Goal: Task Accomplishment & Management: Use online tool/utility

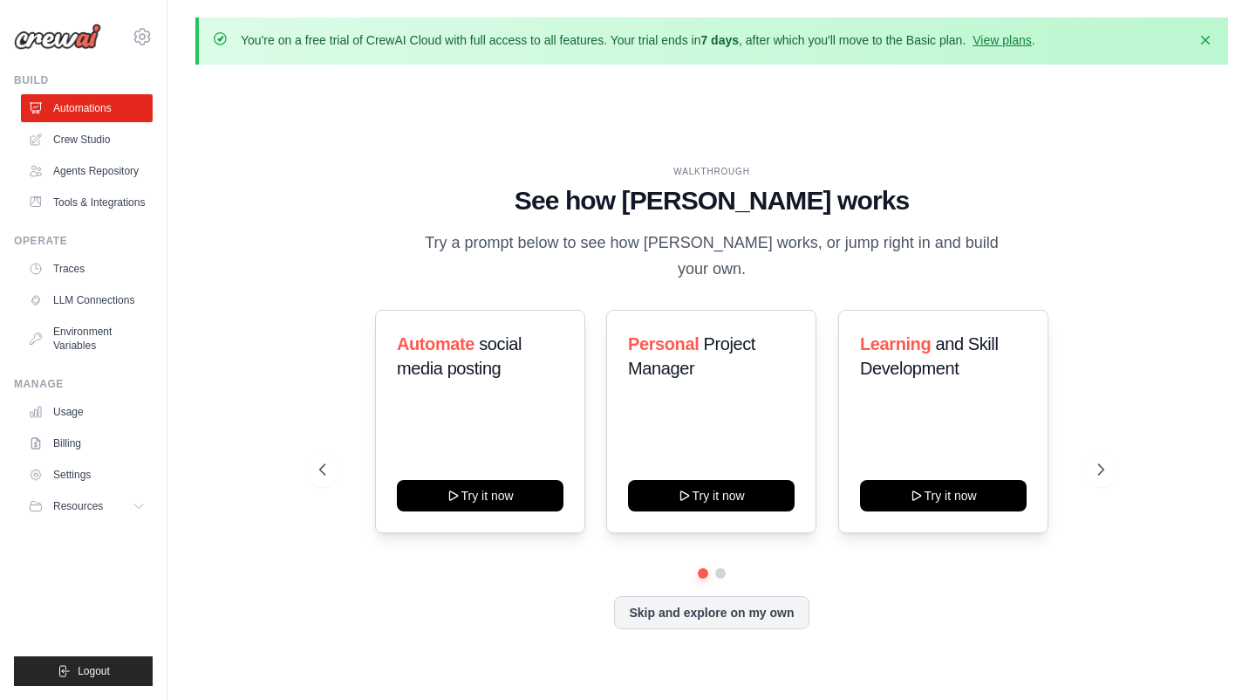
click at [1120, 116] on div "WALKTHROUGH See how [PERSON_NAME] works Try a prompt below to see how [PERSON_N…" at bounding box center [711, 411] width 1033 height 665
click at [113, 140] on link "Crew Studio" at bounding box center [89, 140] width 132 height 28
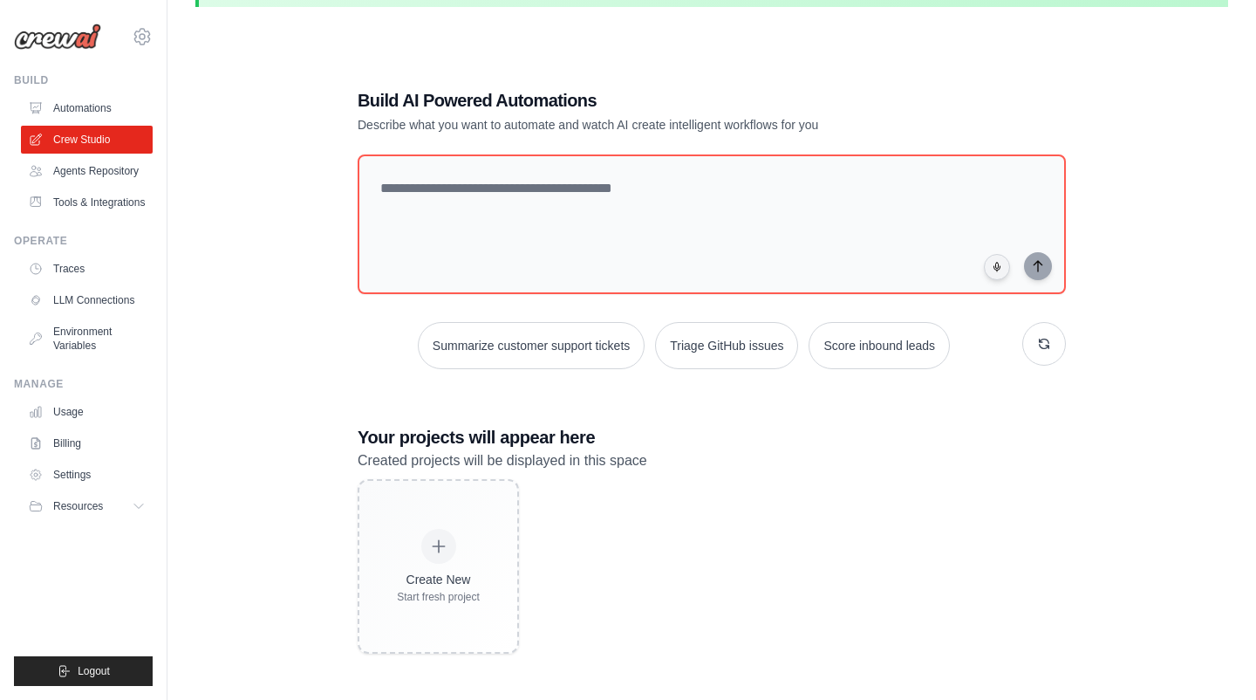
scroll to position [95, 0]
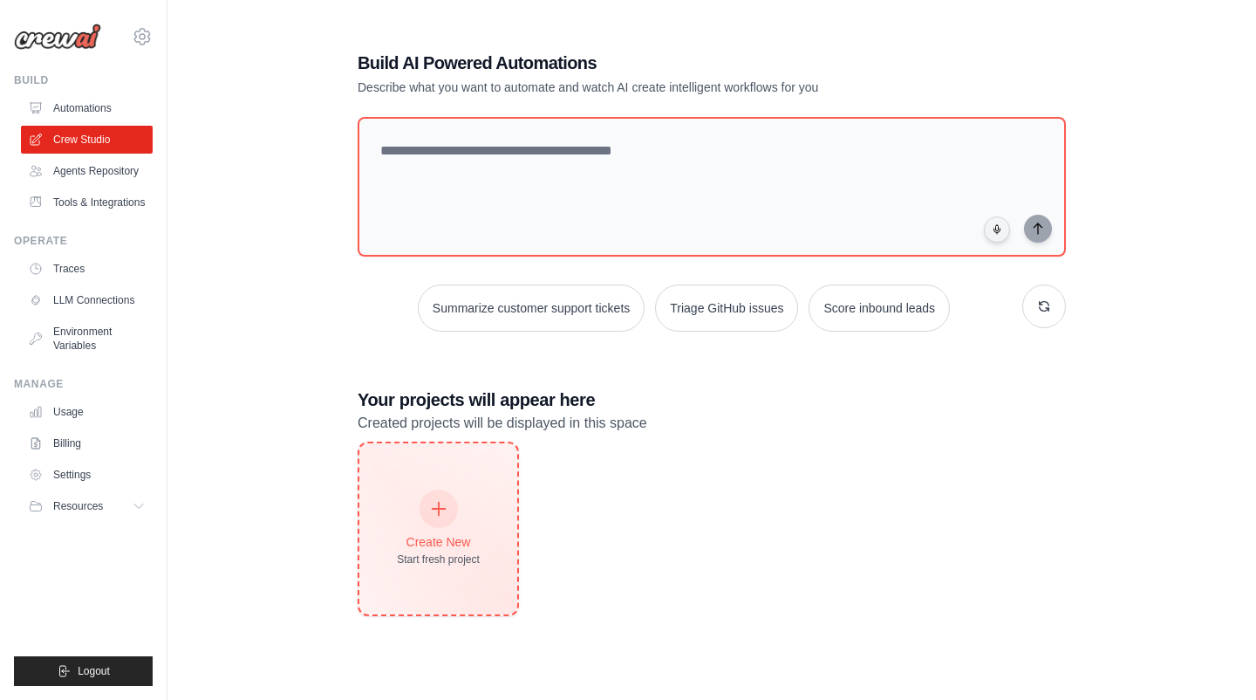
click at [424, 514] on div at bounding box center [439, 508] width 38 height 38
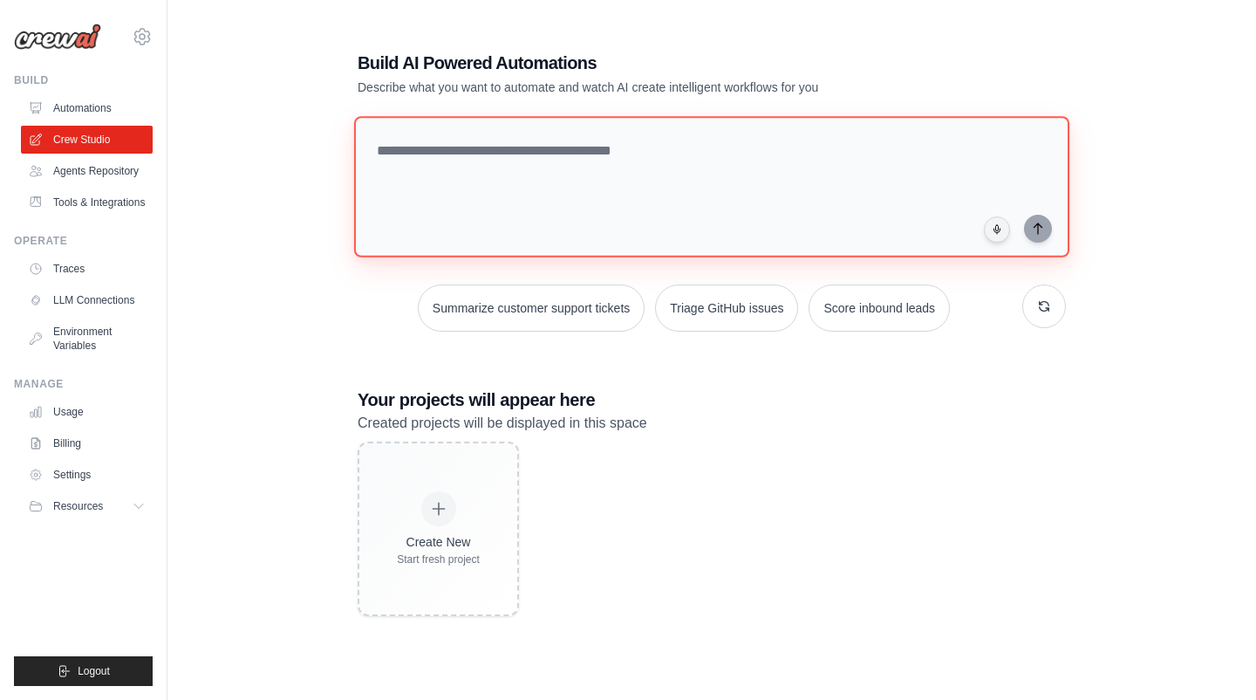
click at [471, 174] on textarea at bounding box center [711, 186] width 715 height 141
paste textarea "**********"
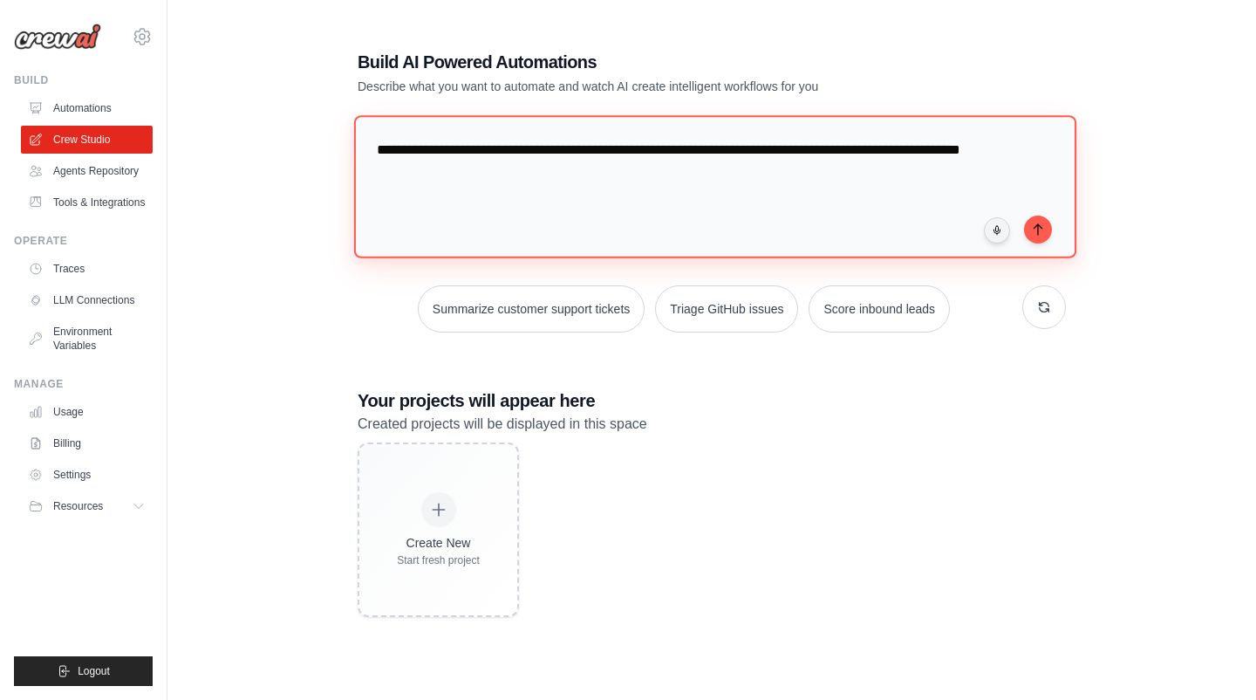
drag, startPoint x: 635, startPoint y: 151, endPoint x: 292, endPoint y: 140, distance: 343.0
click at [292, 139] on div "**********" at bounding box center [711, 333] width 1033 height 700
click at [457, 150] on textarea "**********" at bounding box center [715, 186] width 722 height 142
click at [987, 150] on textarea "**********" at bounding box center [715, 186] width 722 height 142
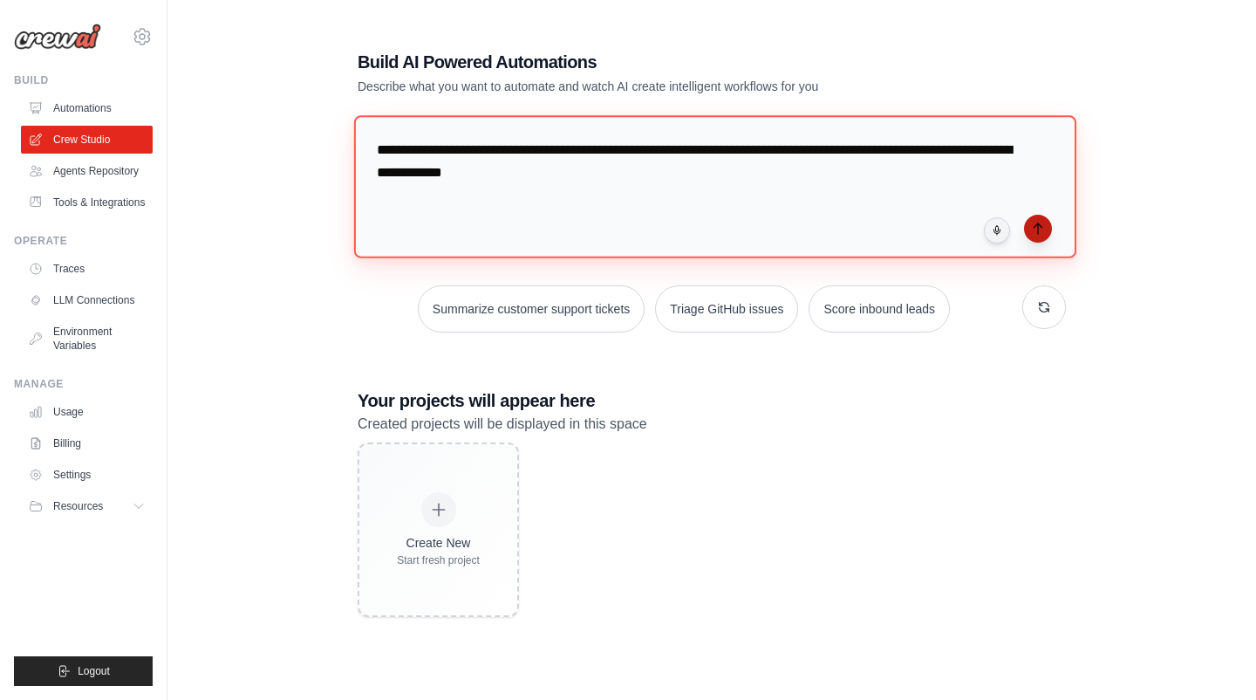
type textarea "**********"
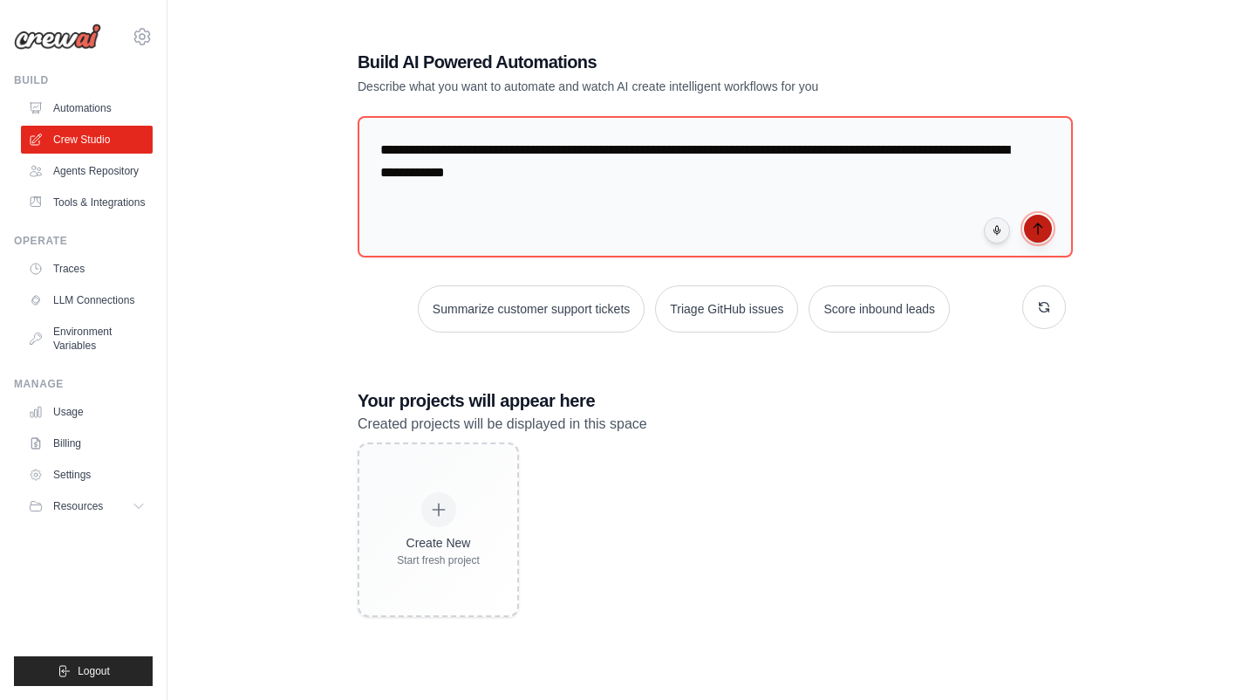
click at [1042, 222] on icon "submit" at bounding box center [1038, 229] width 14 height 14
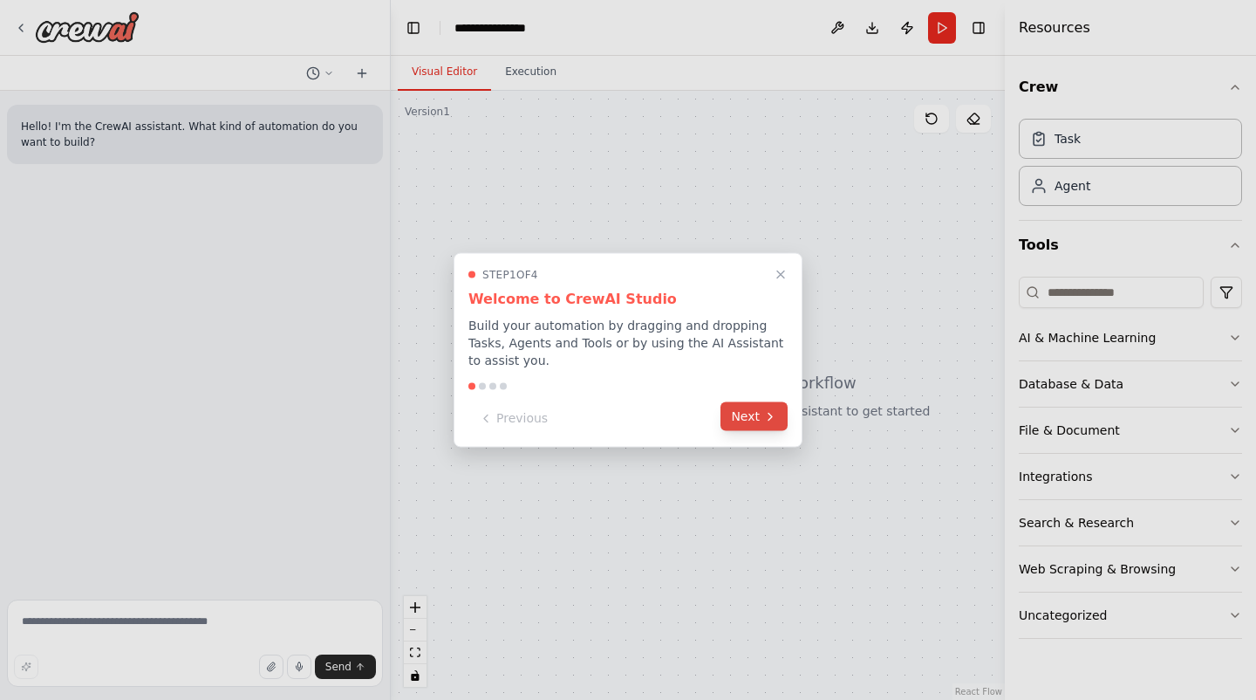
click at [742, 409] on button "Next" at bounding box center [754, 416] width 67 height 29
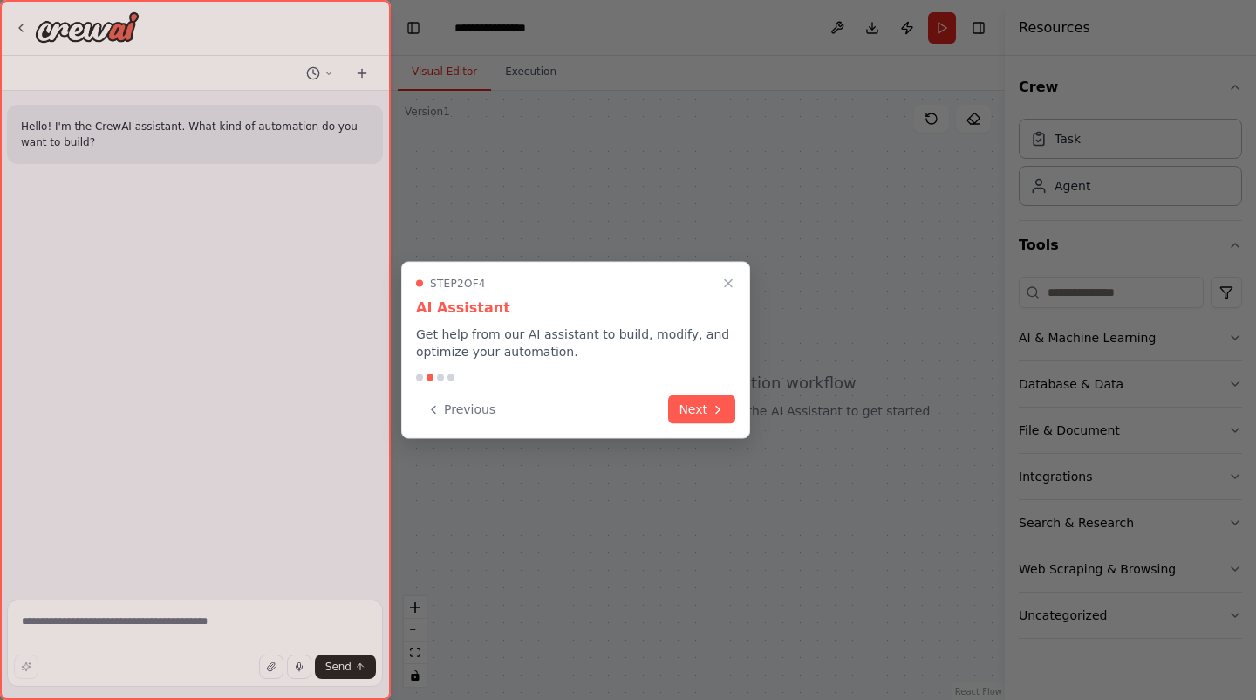
click at [736, 413] on div "Step 2 of 4 AI Assistant Get help from our AI assistant to build, modify, and o…" at bounding box center [575, 350] width 349 height 177
click at [726, 284] on icon "Close walkthrough" at bounding box center [729, 284] width 16 height 16
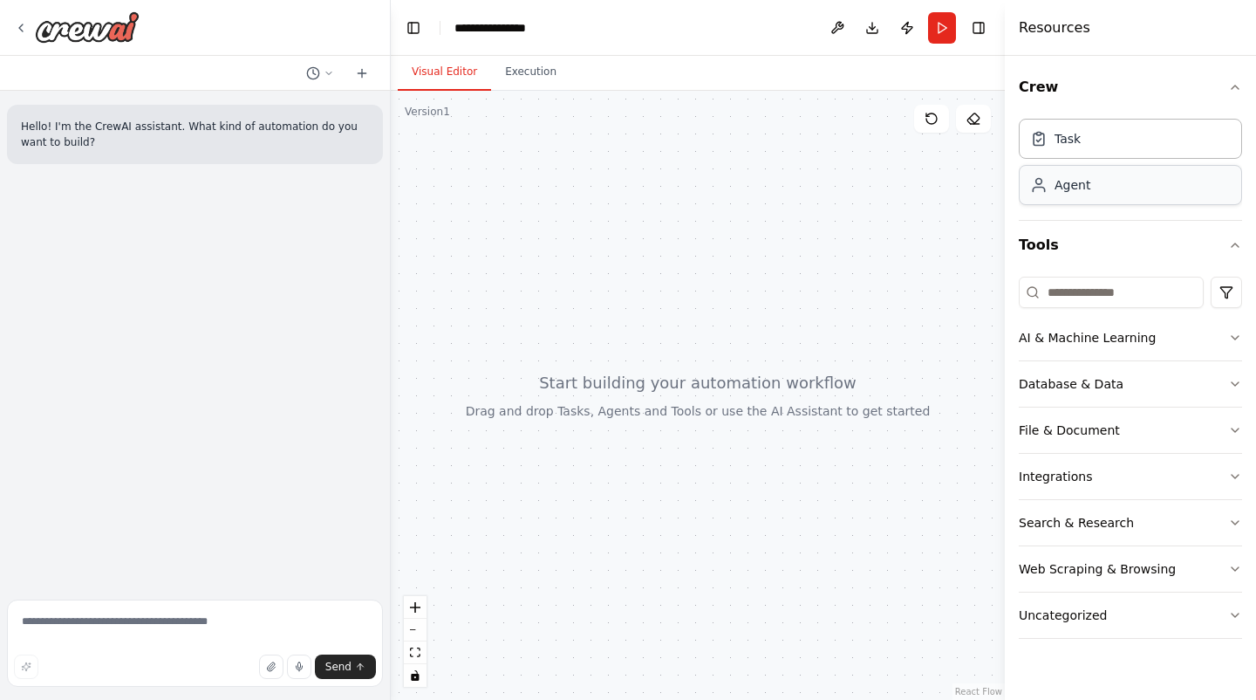
click at [1075, 189] on div "Agent" at bounding box center [1073, 184] width 36 height 17
click at [1053, 196] on div "Agent" at bounding box center [1130, 185] width 223 height 40
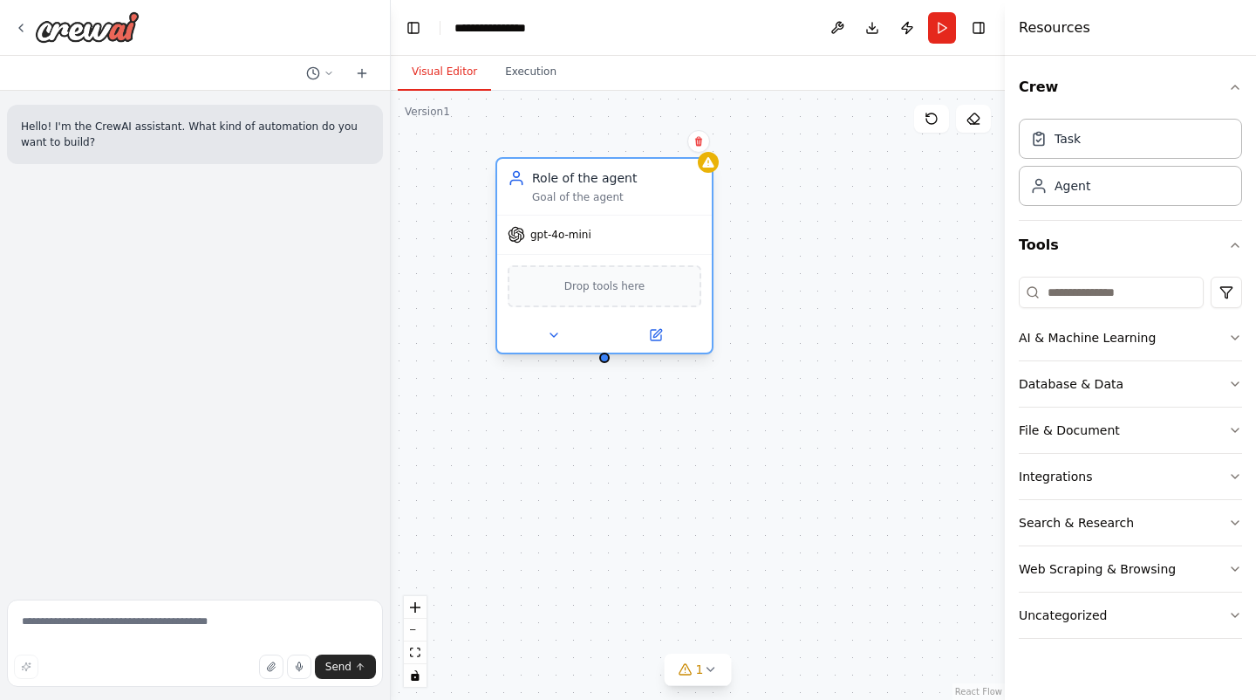
drag, startPoint x: 816, startPoint y: 211, endPoint x: 611, endPoint y: 166, distance: 210.0
click at [611, 169] on div "Role of the agent" at bounding box center [616, 177] width 169 height 17
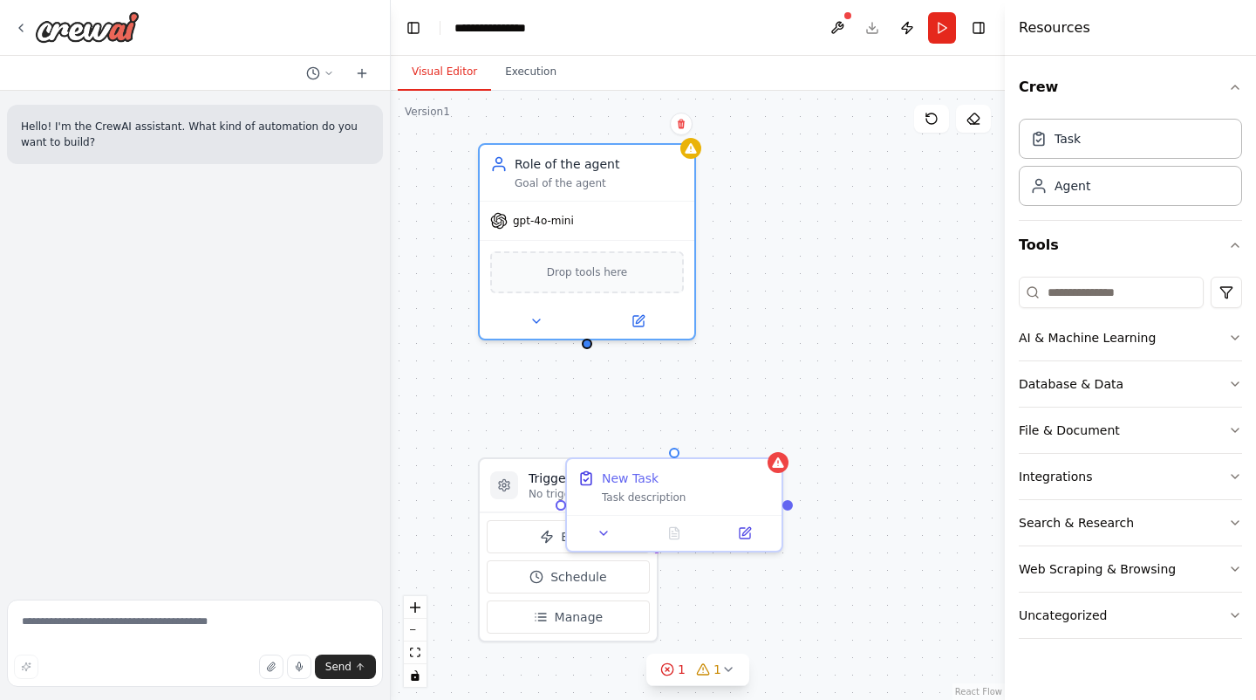
click at [604, 411] on div "Triggers No triggers configured Event Schedule Manage Role of the agent Goal of…" at bounding box center [698, 395] width 614 height 609
click at [439, 78] on button "Visual Editor" at bounding box center [444, 72] width 93 height 37
click at [25, 25] on icon at bounding box center [21, 28] width 14 height 14
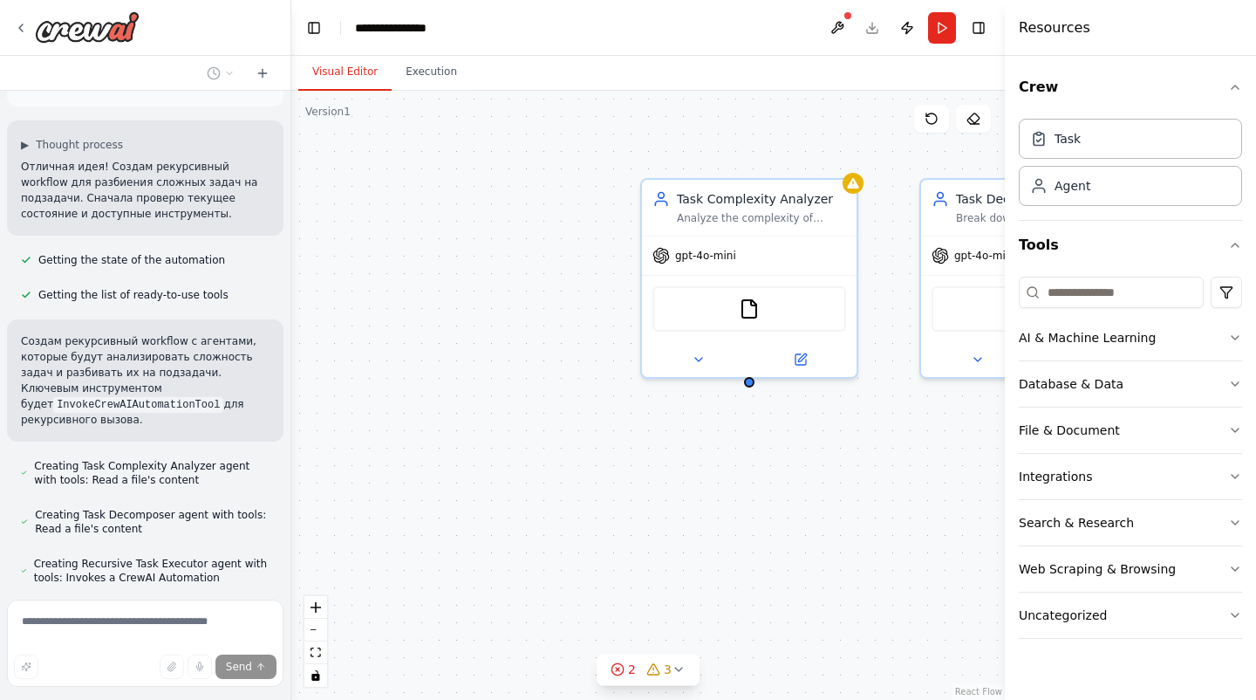
scroll to position [105, 0]
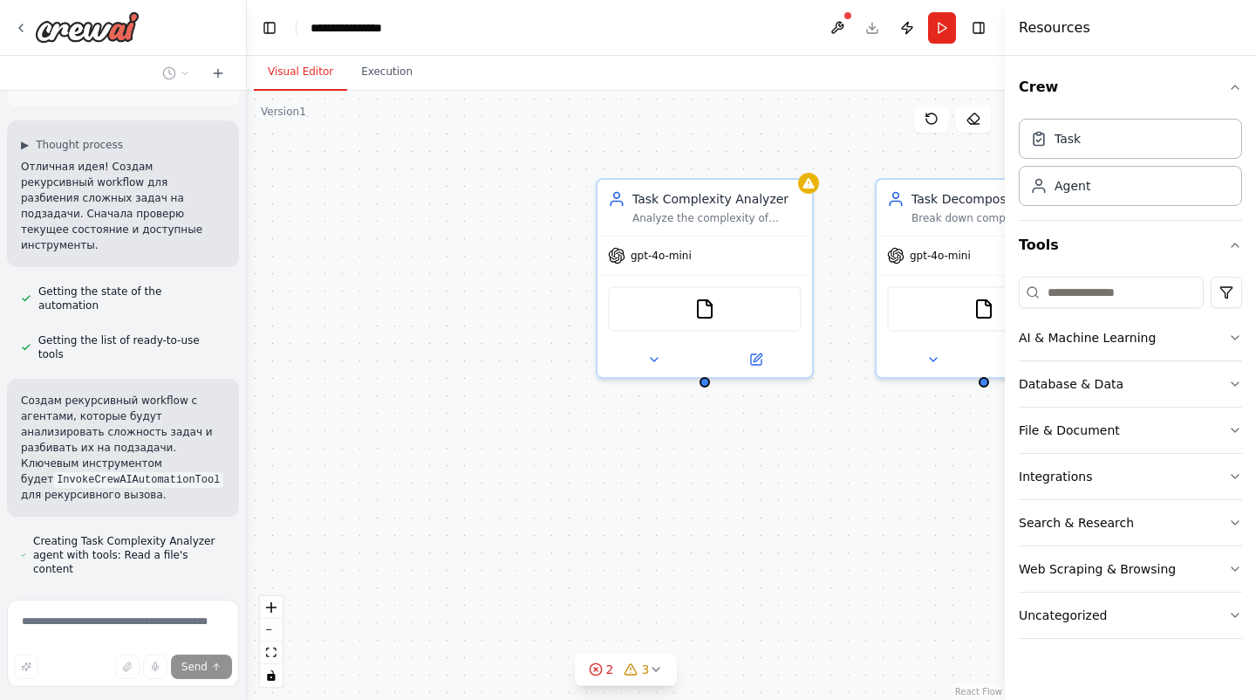
drag, startPoint x: 386, startPoint y: 277, endPoint x: 247, endPoint y: 301, distance: 141.5
click at [247, 300] on div "Создай workflow, который будет дробить задачу на подзадачи и выполнять их отдел…" at bounding box center [628, 350] width 1256 height 700
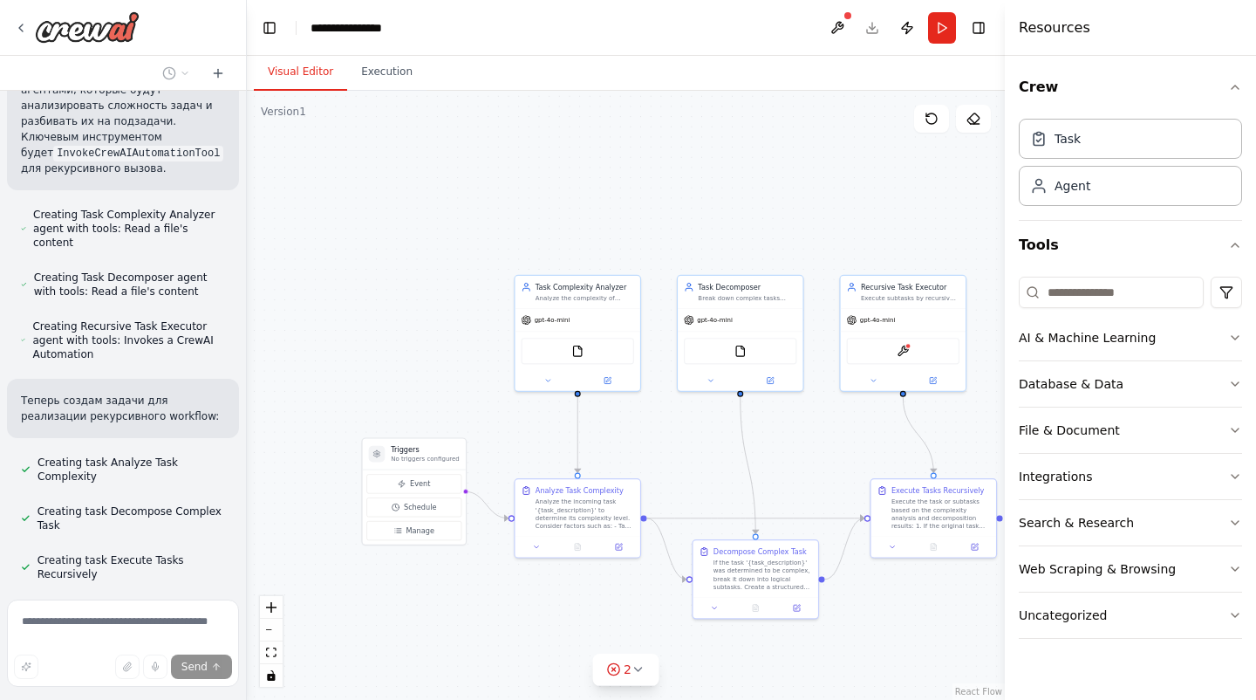
scroll to position [473, 0]
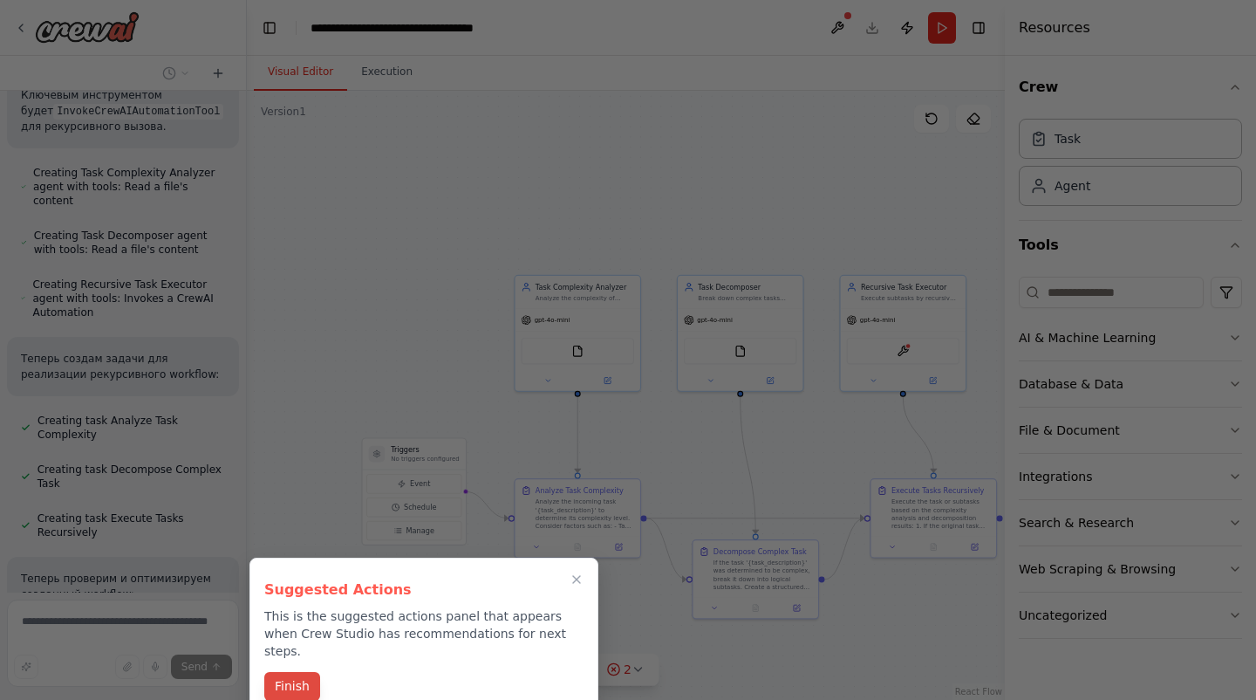
click at [308, 672] on button "Finish" at bounding box center [292, 686] width 56 height 29
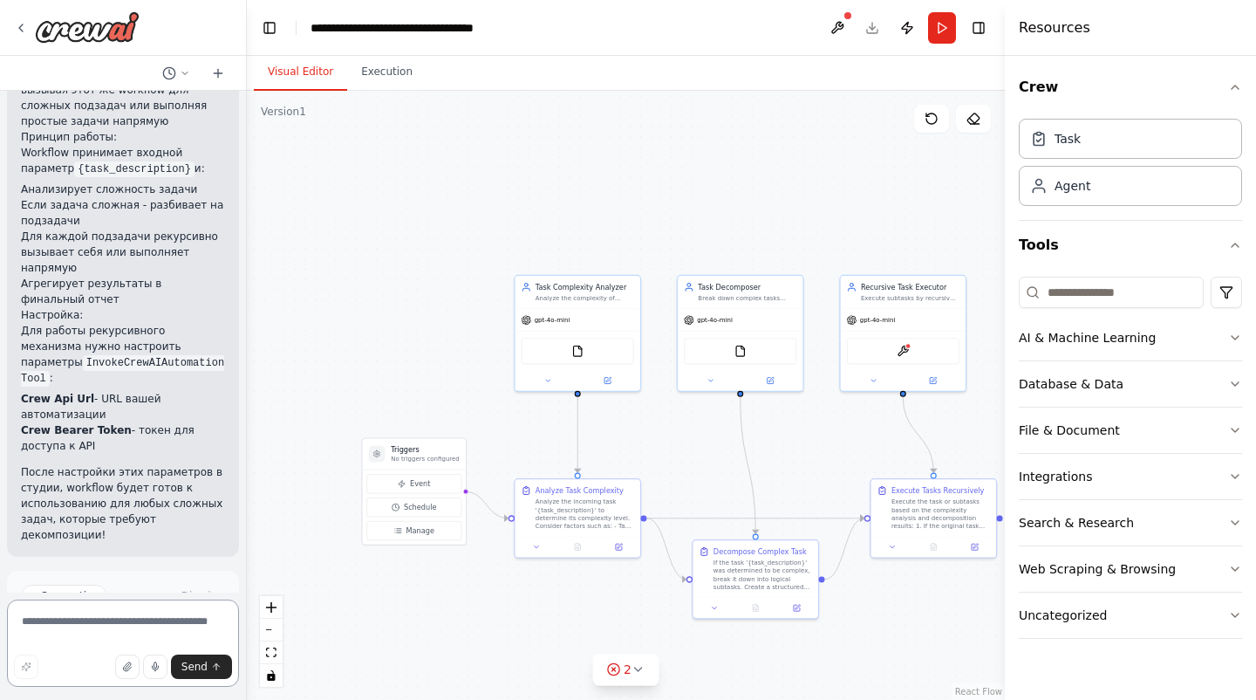
scroll to position [1507, 0]
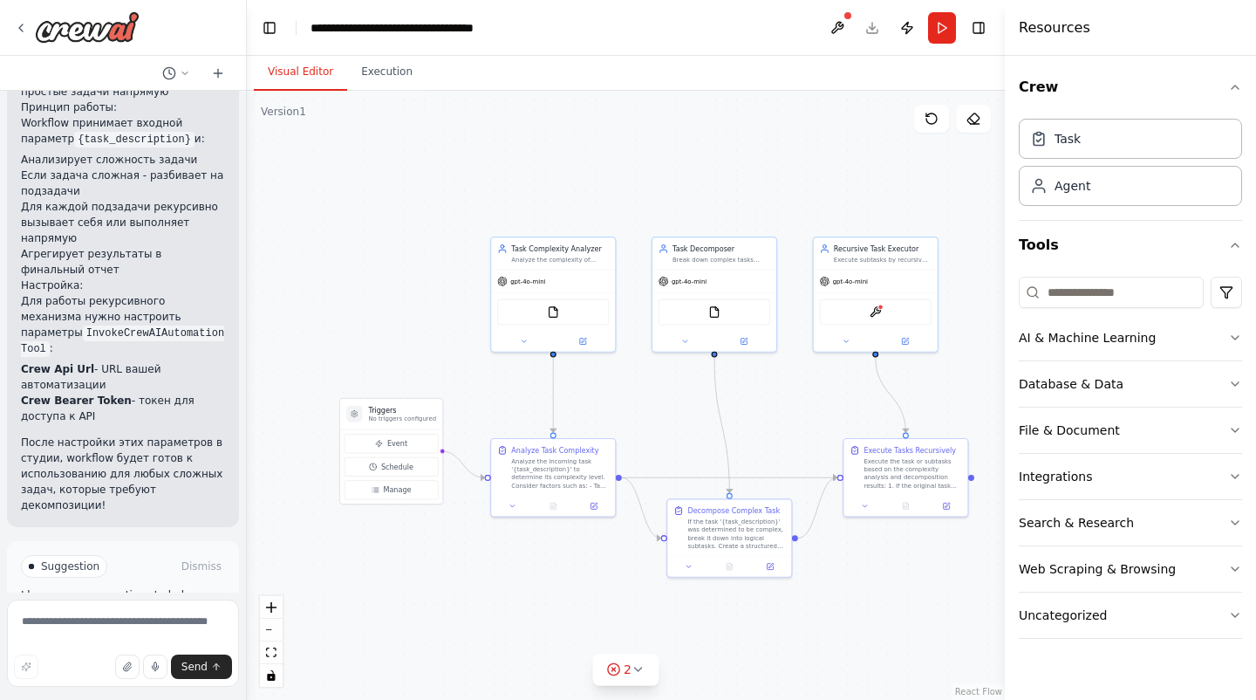
drag, startPoint x: 772, startPoint y: 439, endPoint x: 746, endPoint y: 399, distance: 47.9
click at [746, 399] on div ".deletable-edge-delete-btn { width: 20px; height: 20px; border: 0px solid #ffff…" at bounding box center [626, 395] width 758 height 609
click at [553, 260] on div "Analyze the complexity of incoming tasks and determine if they need to be broke…" at bounding box center [560, 258] width 98 height 8
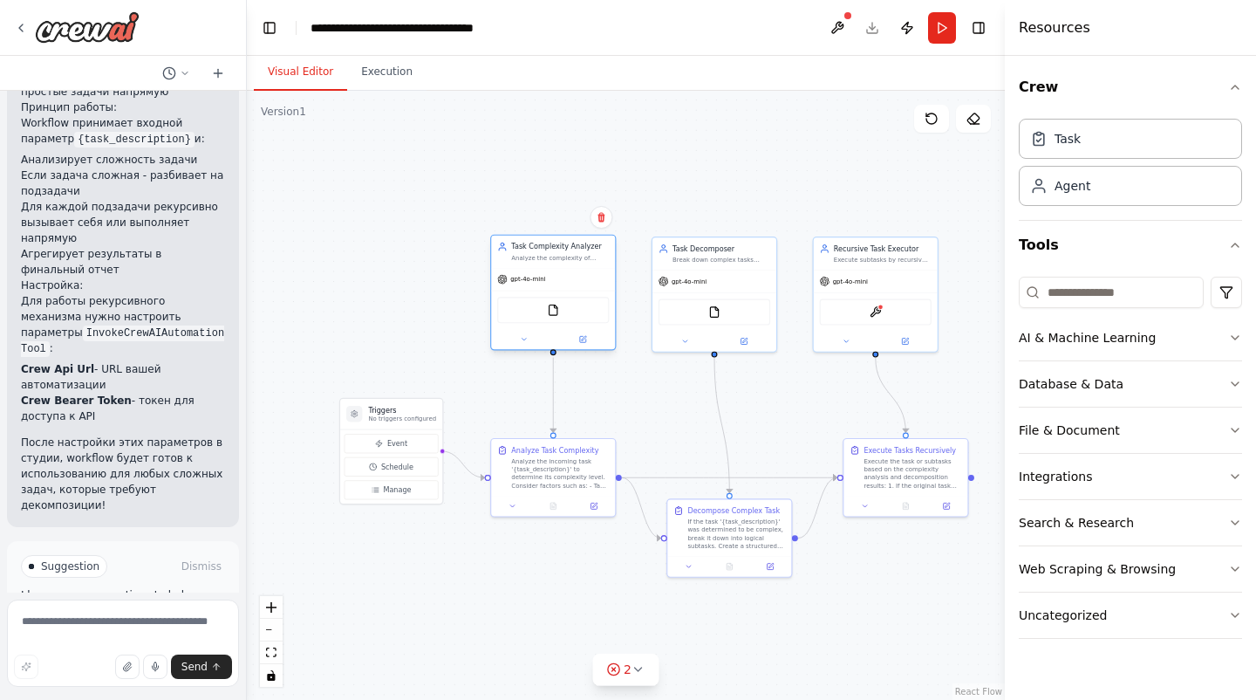
click at [545, 283] on div "gpt-4o-mini" at bounding box center [521, 279] width 48 height 10
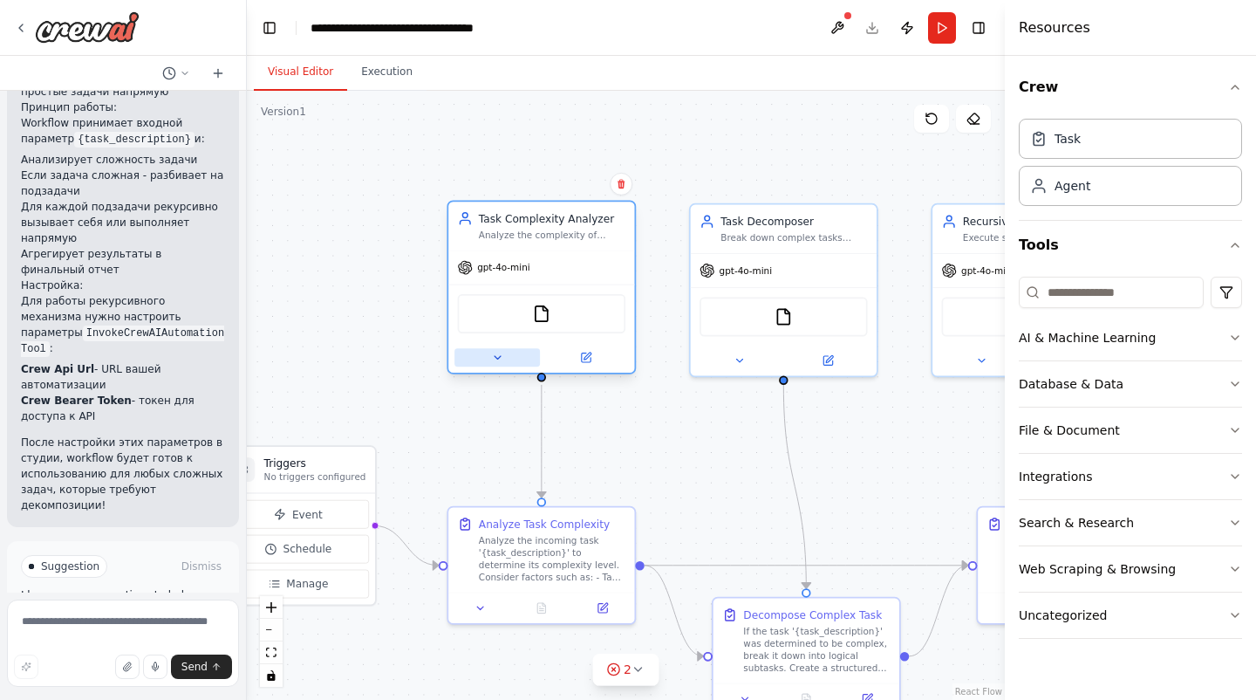
click at [502, 364] on button at bounding box center [496, 357] width 85 height 18
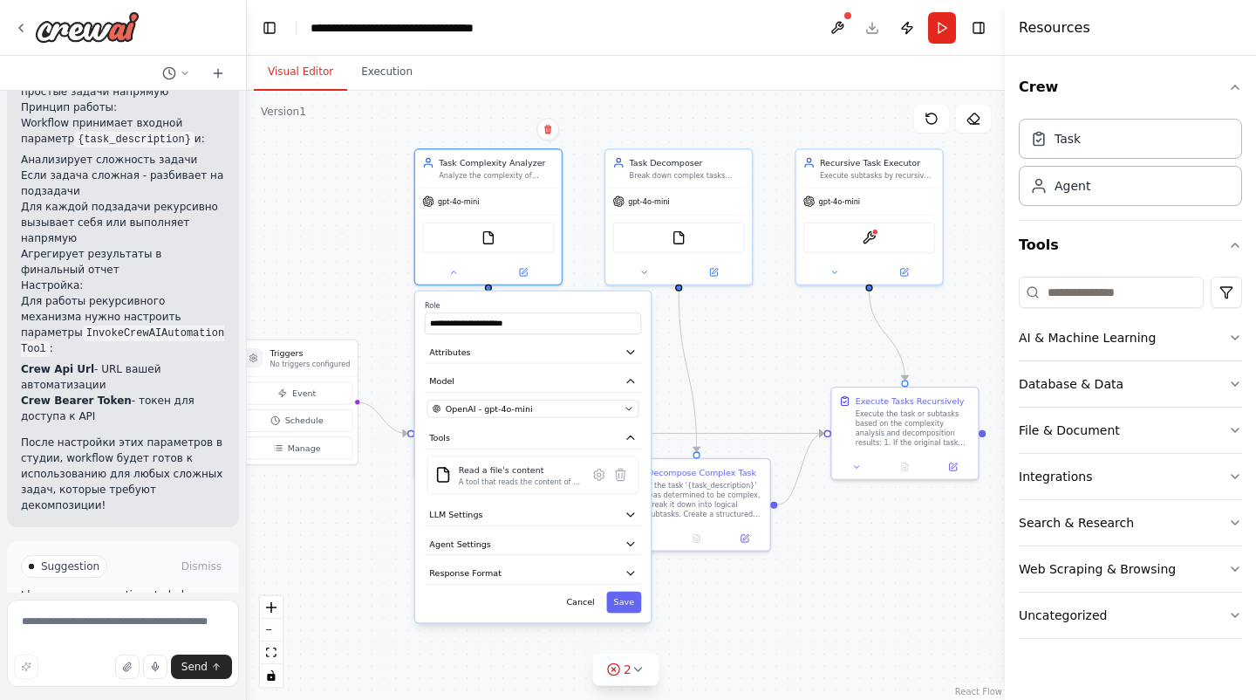
drag, startPoint x: 418, startPoint y: 492, endPoint x: 397, endPoint y: 392, distance: 102.5
click at [397, 392] on div ".deletable-edge-delete-btn { width: 20px; height: 20px; border: 0px solid #ffff…" at bounding box center [626, 395] width 758 height 609
click at [563, 416] on button "OpenAI - gpt-4o-mini" at bounding box center [533, 409] width 212 height 17
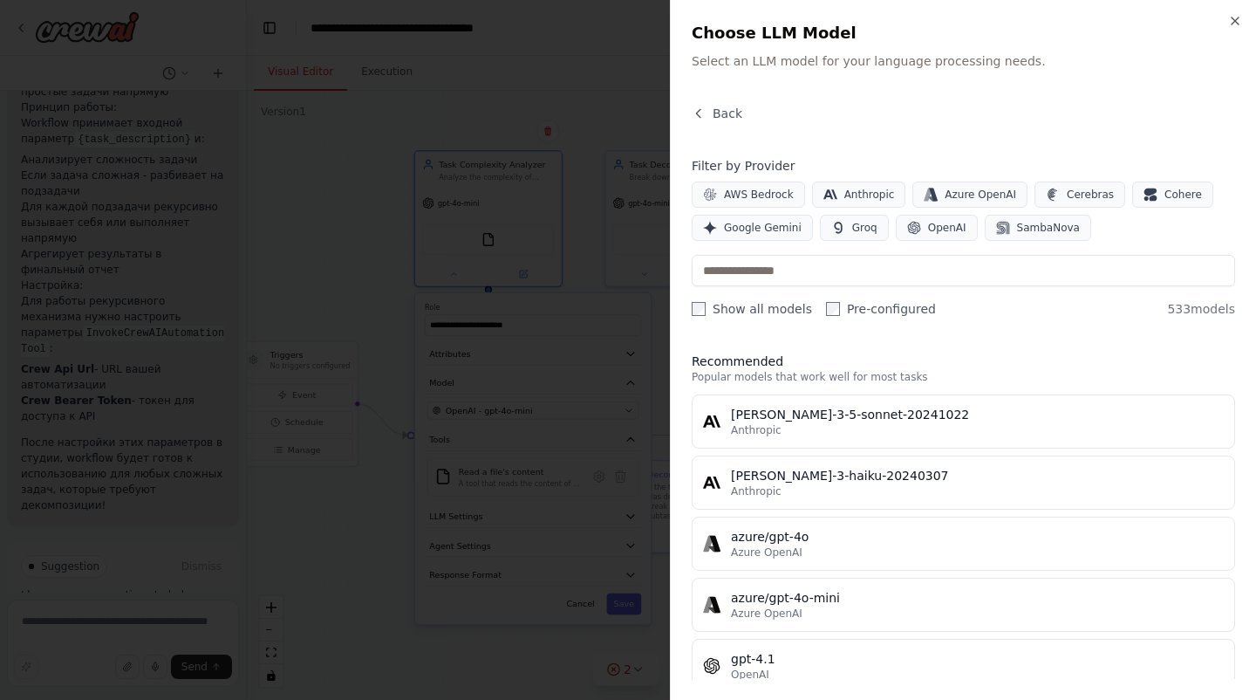
click at [611, 82] on div at bounding box center [628, 350] width 1256 height 700
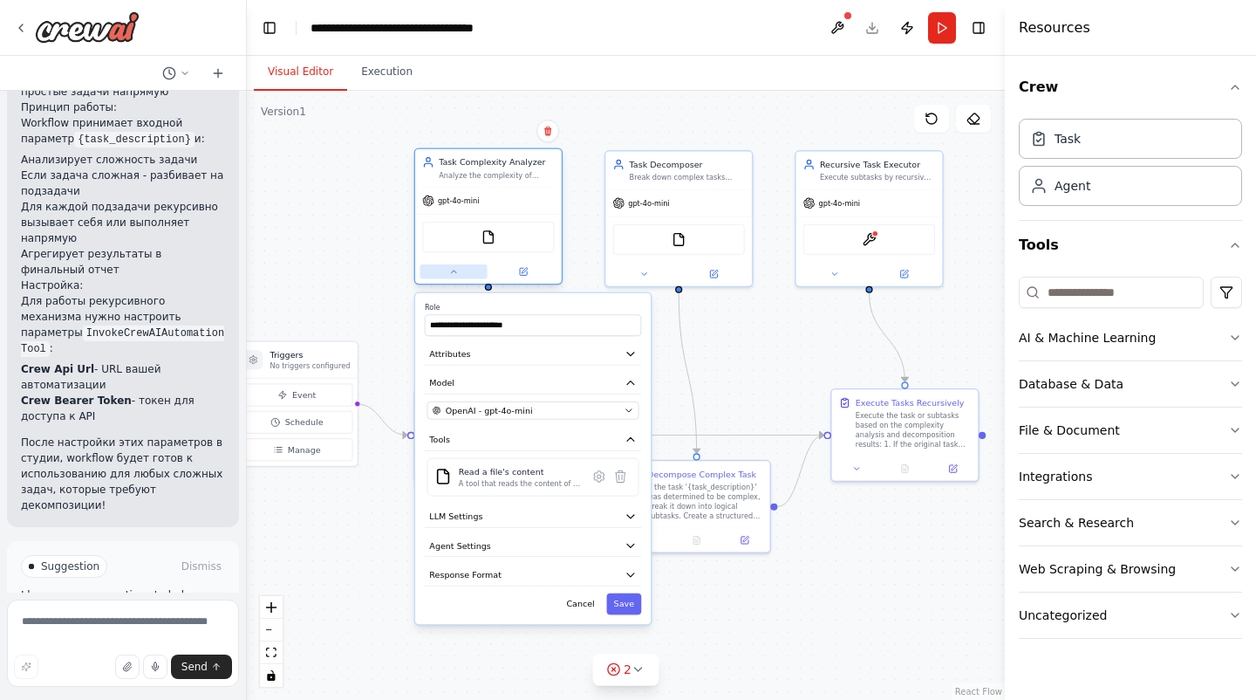
click at [453, 275] on icon at bounding box center [454, 272] width 10 height 10
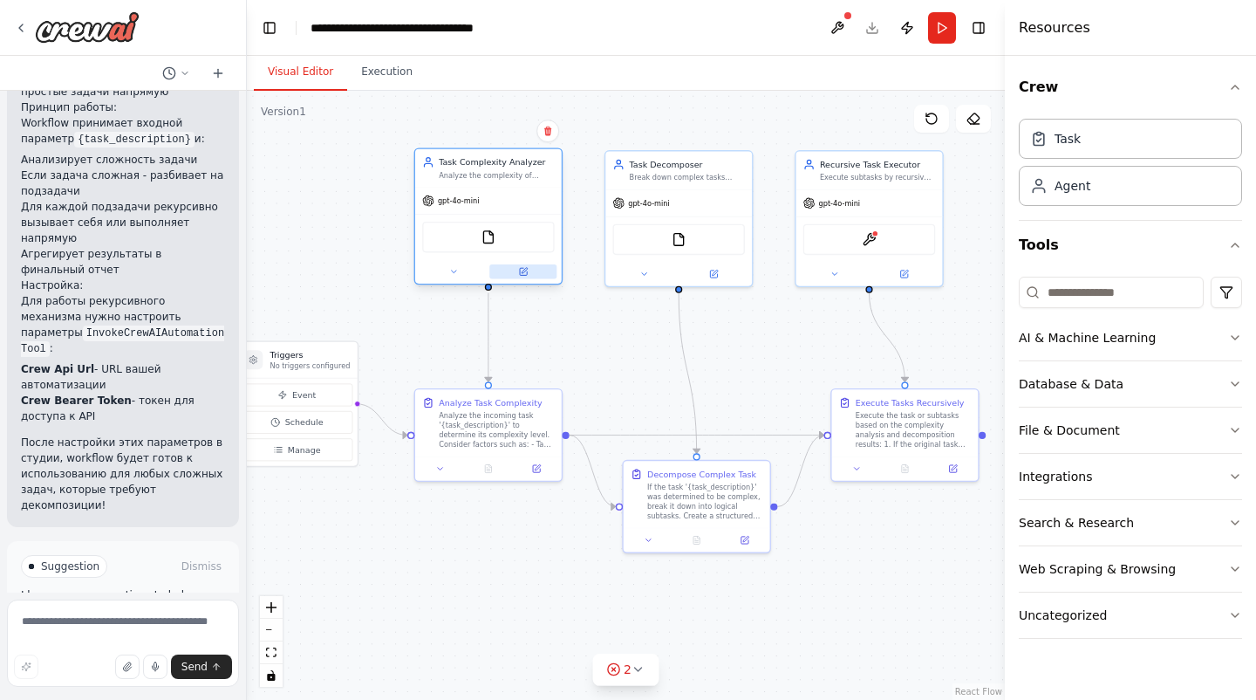
click at [531, 267] on button at bounding box center [522, 271] width 67 height 14
click at [939, 30] on button "Run" at bounding box center [942, 27] width 28 height 31
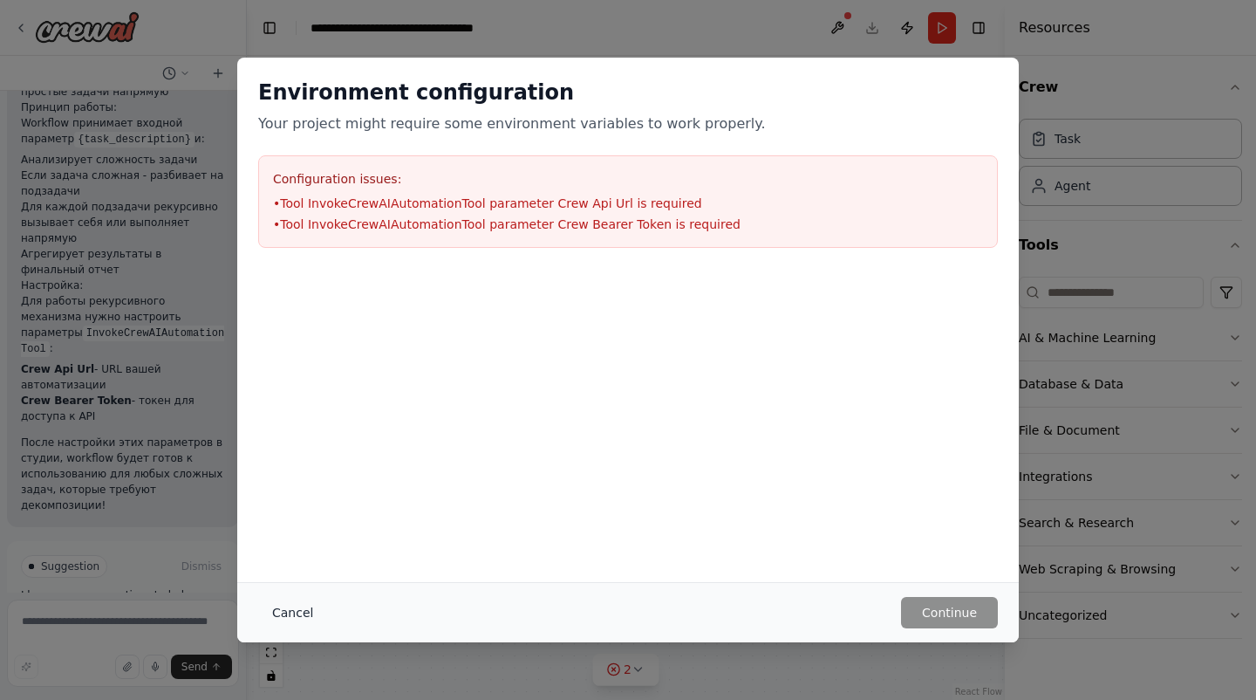
click at [298, 612] on button "Cancel" at bounding box center [292, 612] width 69 height 31
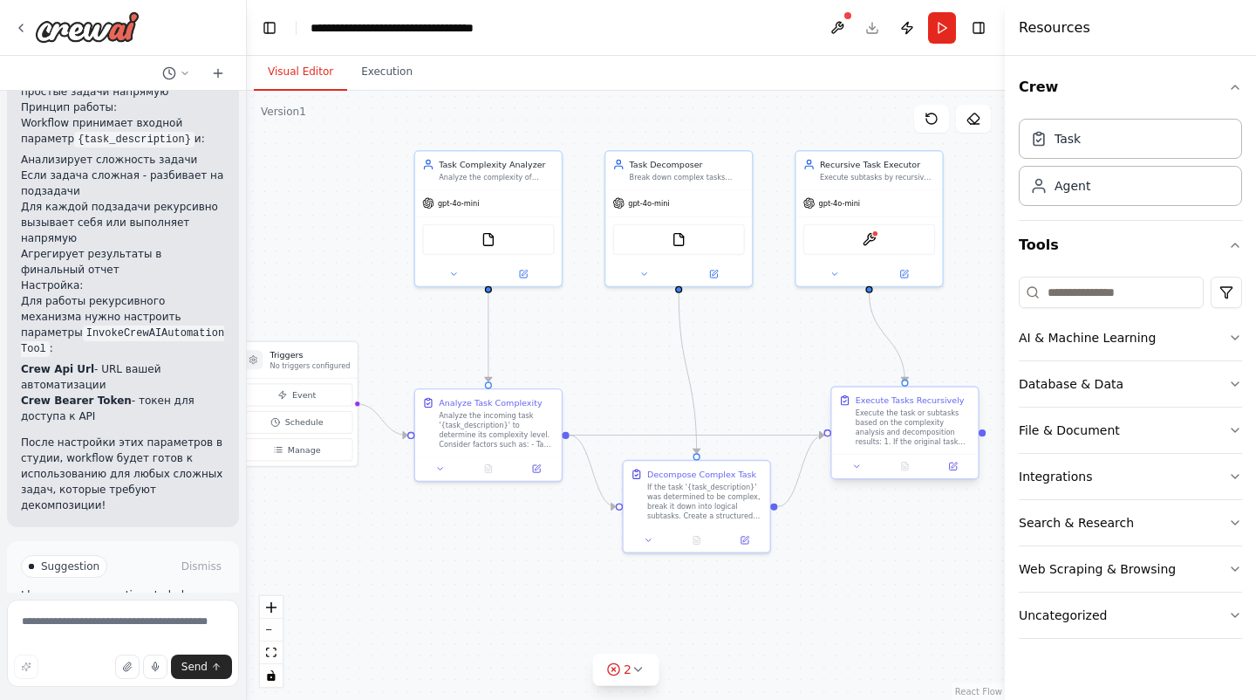
click at [892, 409] on div "Execute the task or subtasks based on the complexity analysis and decomposition…" at bounding box center [913, 427] width 115 height 38
click at [960, 460] on button at bounding box center [953, 466] width 41 height 14
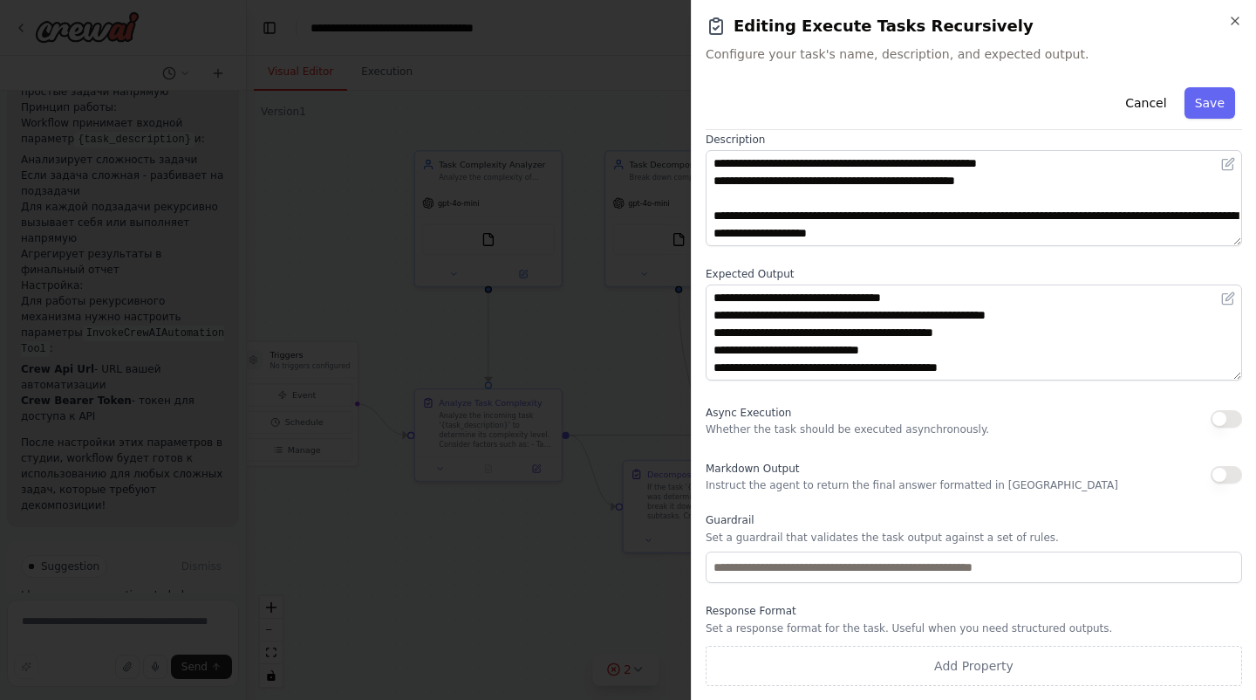
scroll to position [17, 0]
click at [1136, 107] on button "Cancel" at bounding box center [1146, 102] width 62 height 31
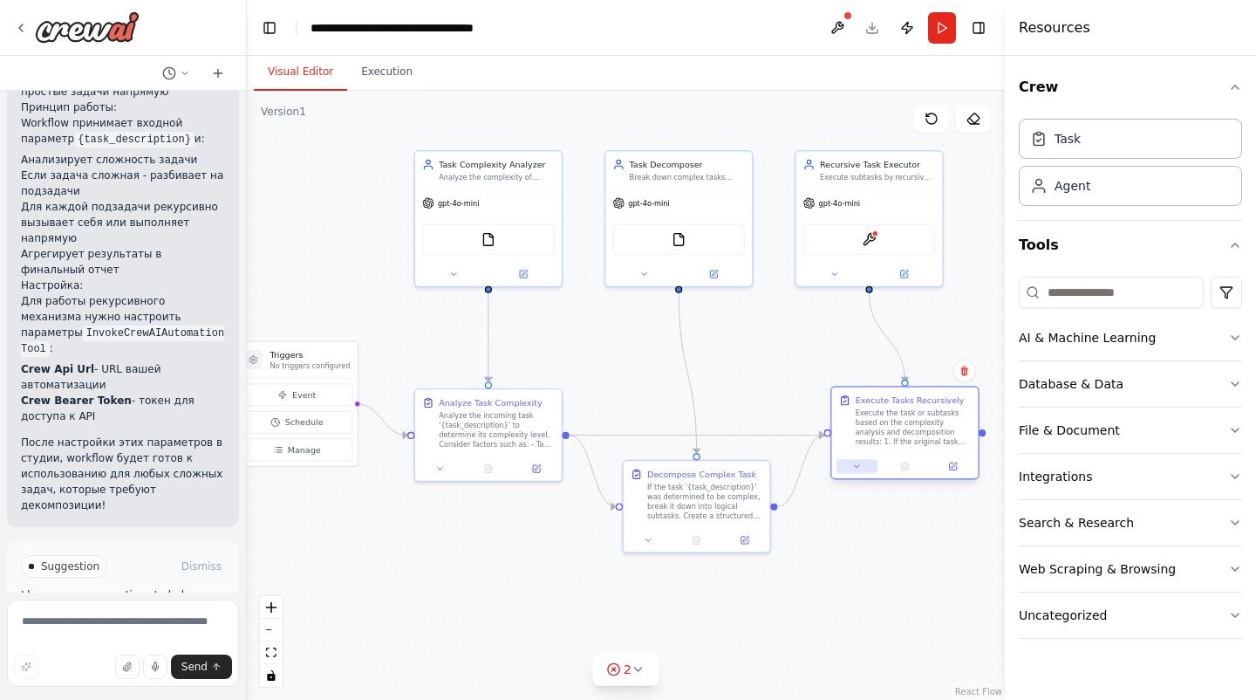
click at [858, 462] on icon at bounding box center [857, 466] width 10 height 10
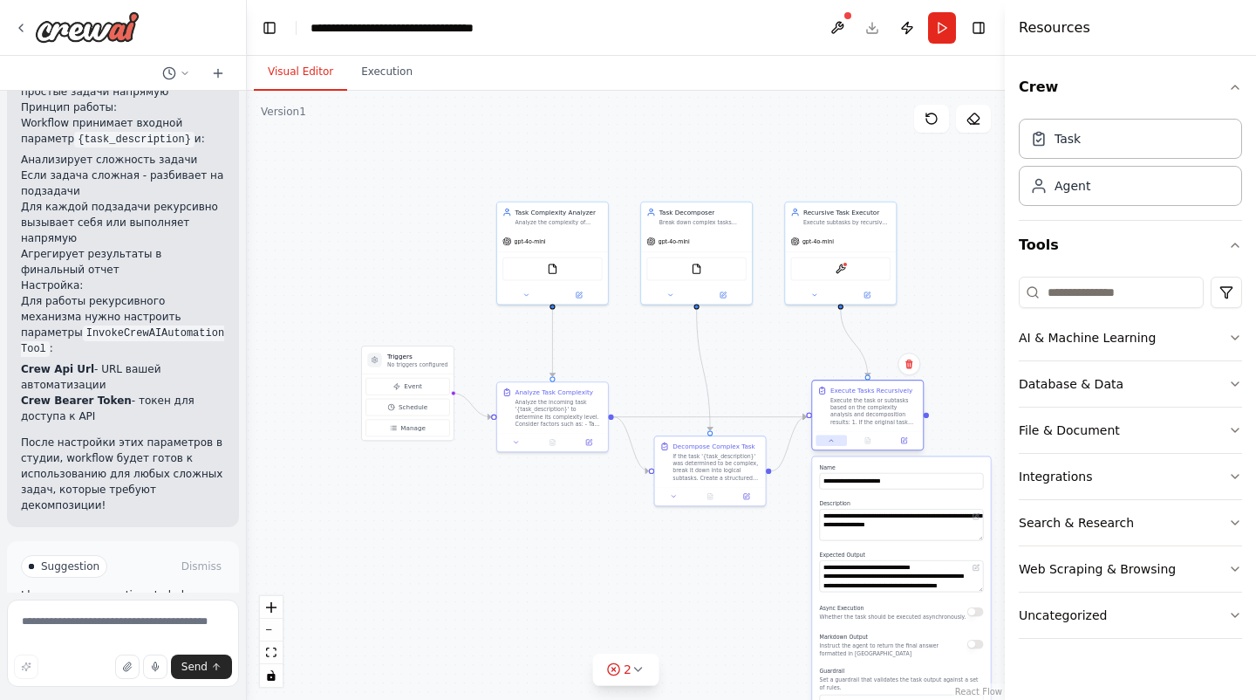
click at [825, 444] on button at bounding box center [831, 440] width 31 height 10
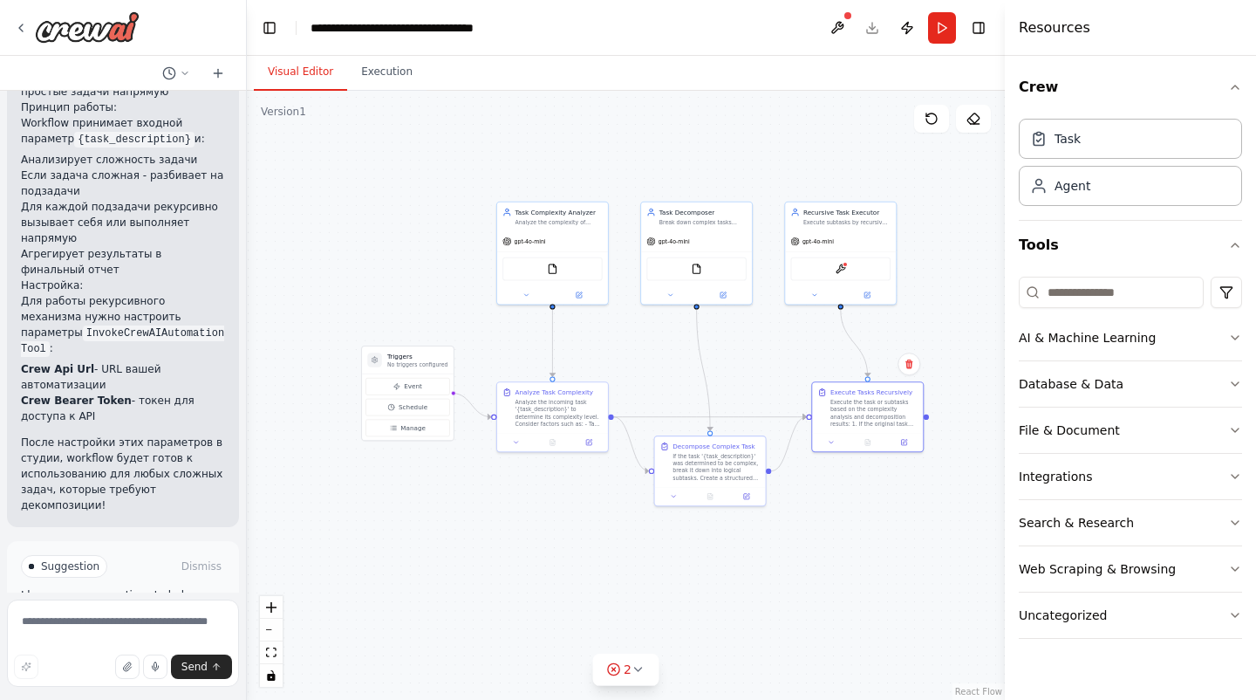
click at [846, 524] on div ".deletable-edge-delete-btn { width: 20px; height: 20px; border: 0px solid #ffff…" at bounding box center [626, 395] width 758 height 609
click at [844, 268] on img at bounding box center [841, 267] width 10 height 10
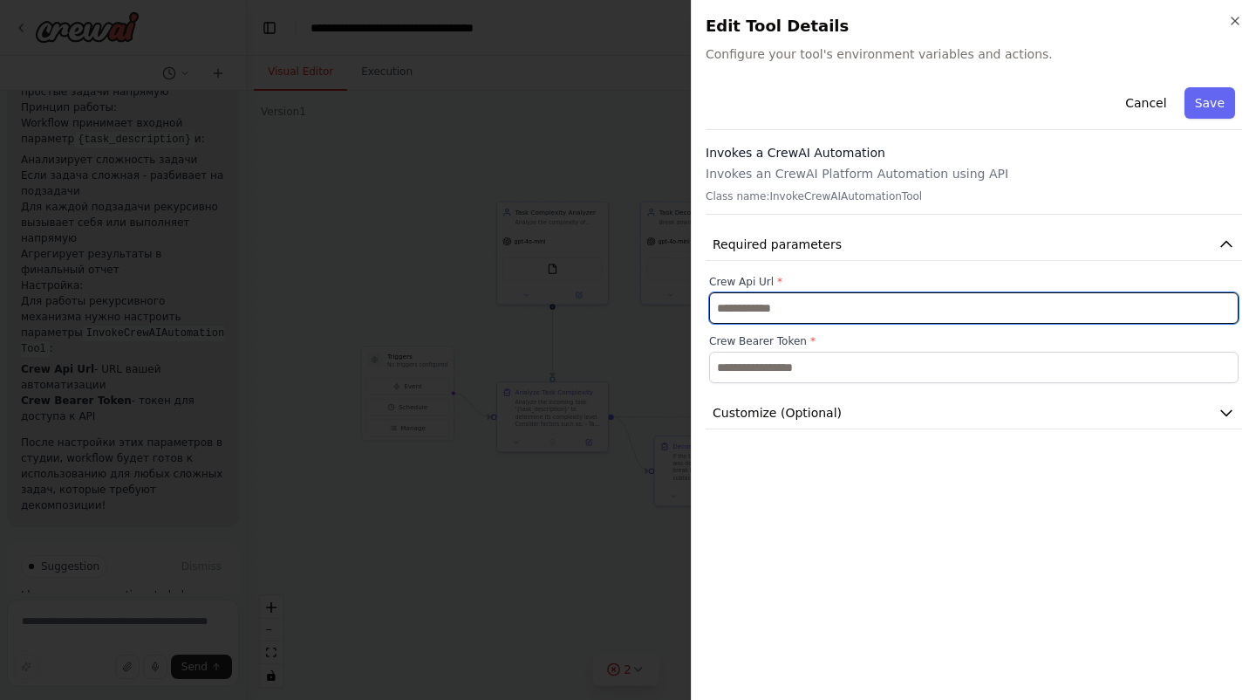
click at [837, 304] on input "text" at bounding box center [973, 307] width 529 height 31
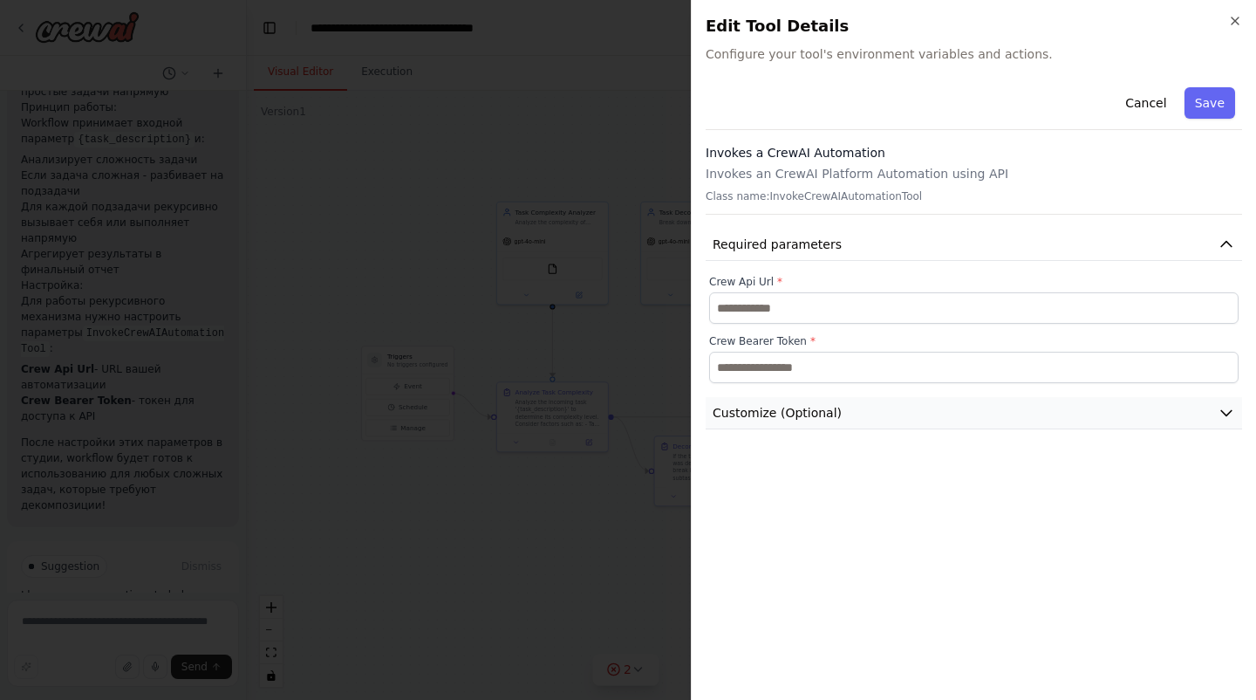
click at [830, 404] on span "Customize (Optional)" at bounding box center [777, 412] width 129 height 17
click at [1213, 102] on button "Save" at bounding box center [1210, 102] width 51 height 31
